Goal: Transaction & Acquisition: Purchase product/service

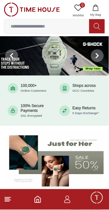
click at [6, 202] on line at bounding box center [7, 202] width 4 height 0
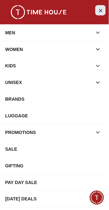
click at [102, 8] on icon "Close Menu" at bounding box center [100, 10] width 5 height 8
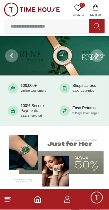
click at [31, 24] on input at bounding box center [46, 26] width 85 height 13
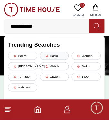
type input "**********"
click at [57, 59] on div "Casio" at bounding box center [54, 56] width 29 height 8
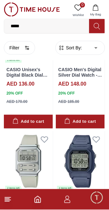
scroll to position [591, 0]
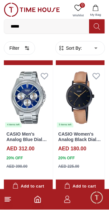
scroll to position [2525, 0]
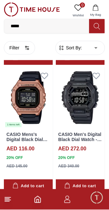
scroll to position [3808, 0]
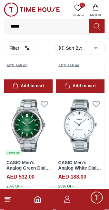
scroll to position [4358, 0]
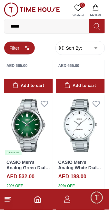
click at [21, 50] on button "Filter" at bounding box center [19, 47] width 31 height 13
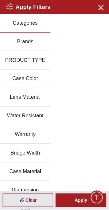
scroll to position [4255, 0]
click at [101, 9] on icon "button" at bounding box center [100, 7] width 8 height 8
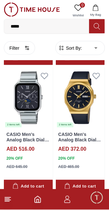
scroll to position [5327, 0]
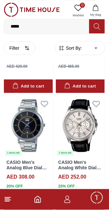
scroll to position [6033, 0]
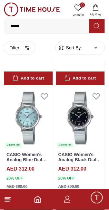
scroll to position [7582, 0]
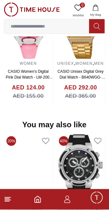
scroll to position [542, 0]
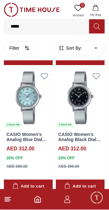
scroll to position [8128, 0]
